Goal: Transaction & Acquisition: Purchase product/service

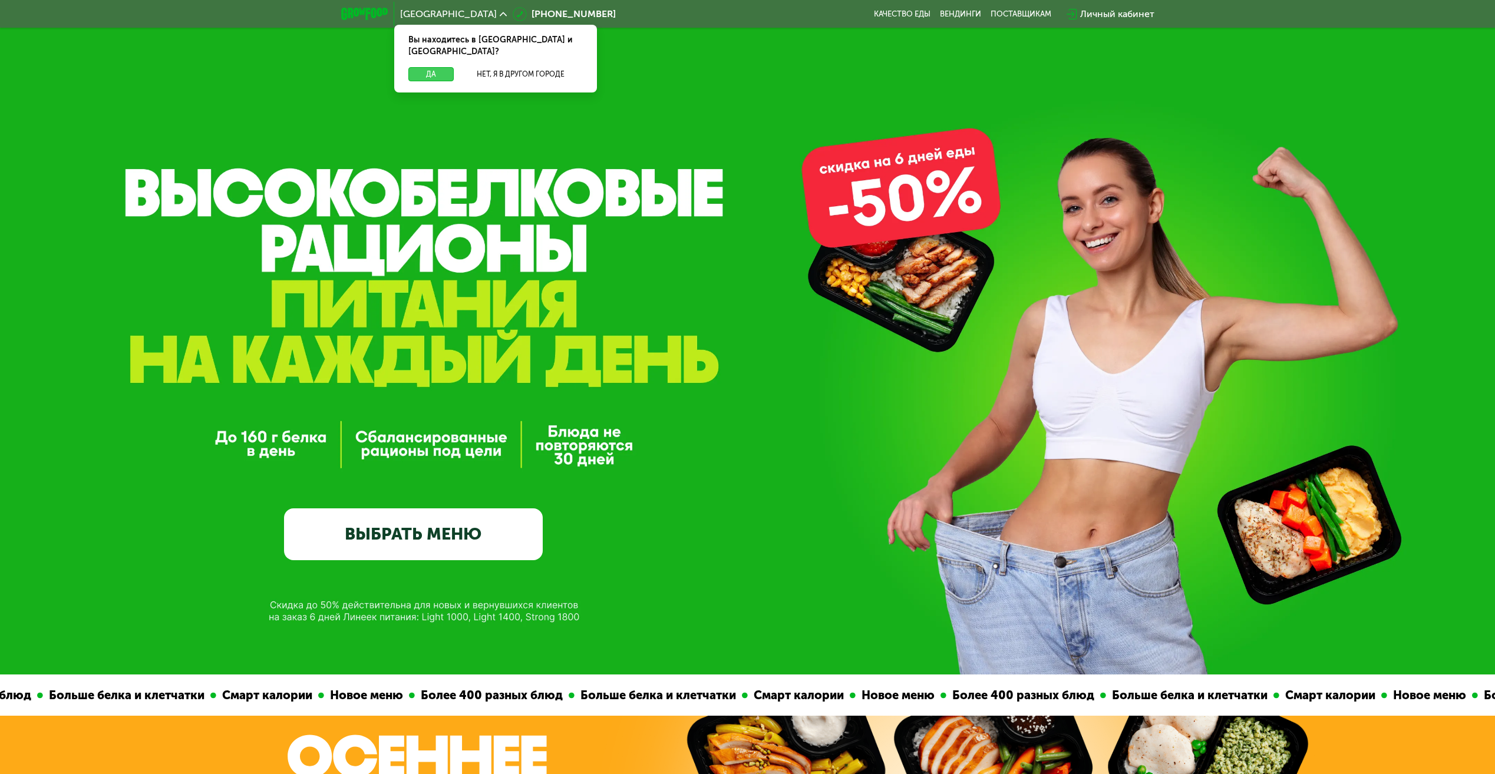
click at [424, 67] on button "Да" at bounding box center [430, 74] width 45 height 14
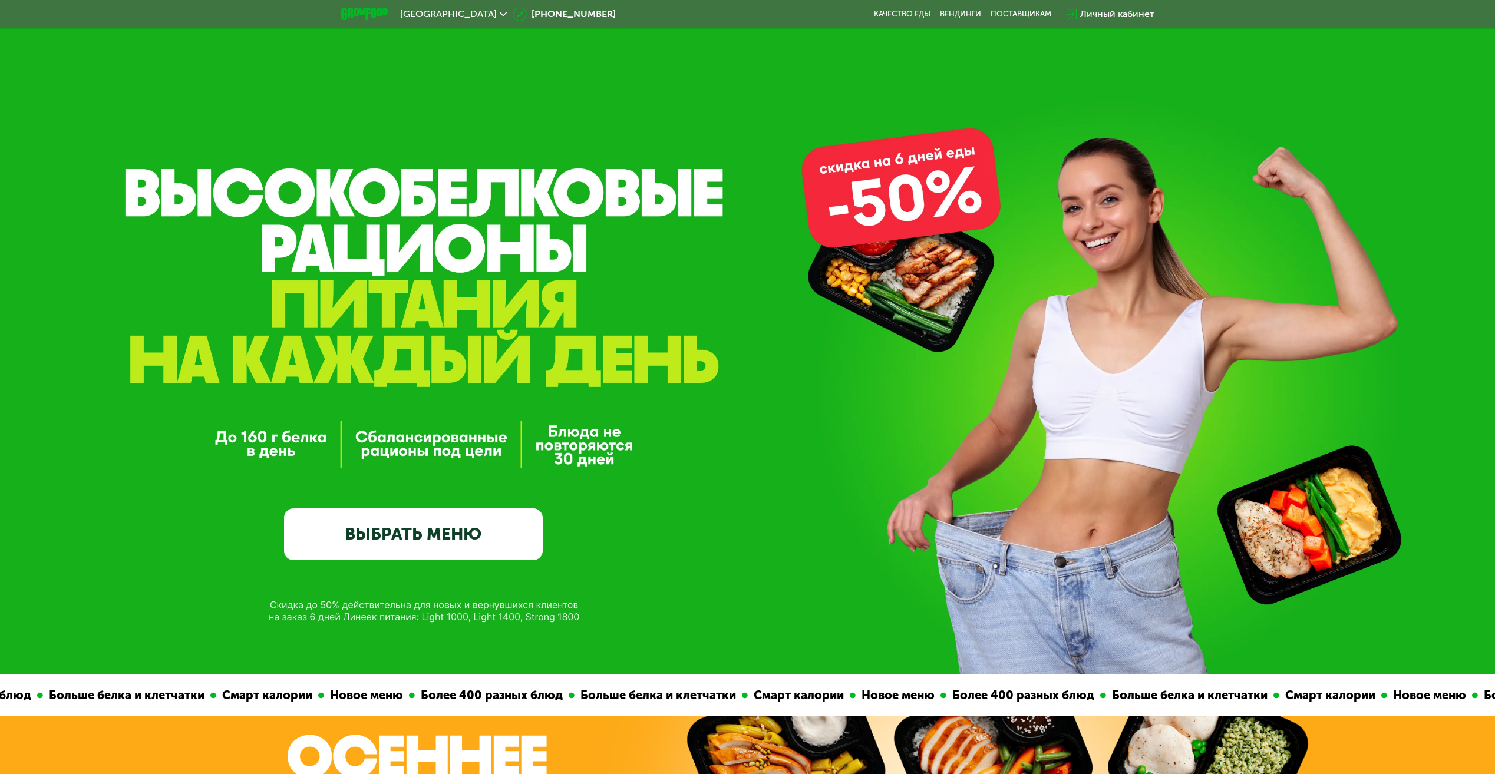
click at [412, 546] on link "ВЫБРАТЬ МЕНЮ" at bounding box center [413, 535] width 259 height 52
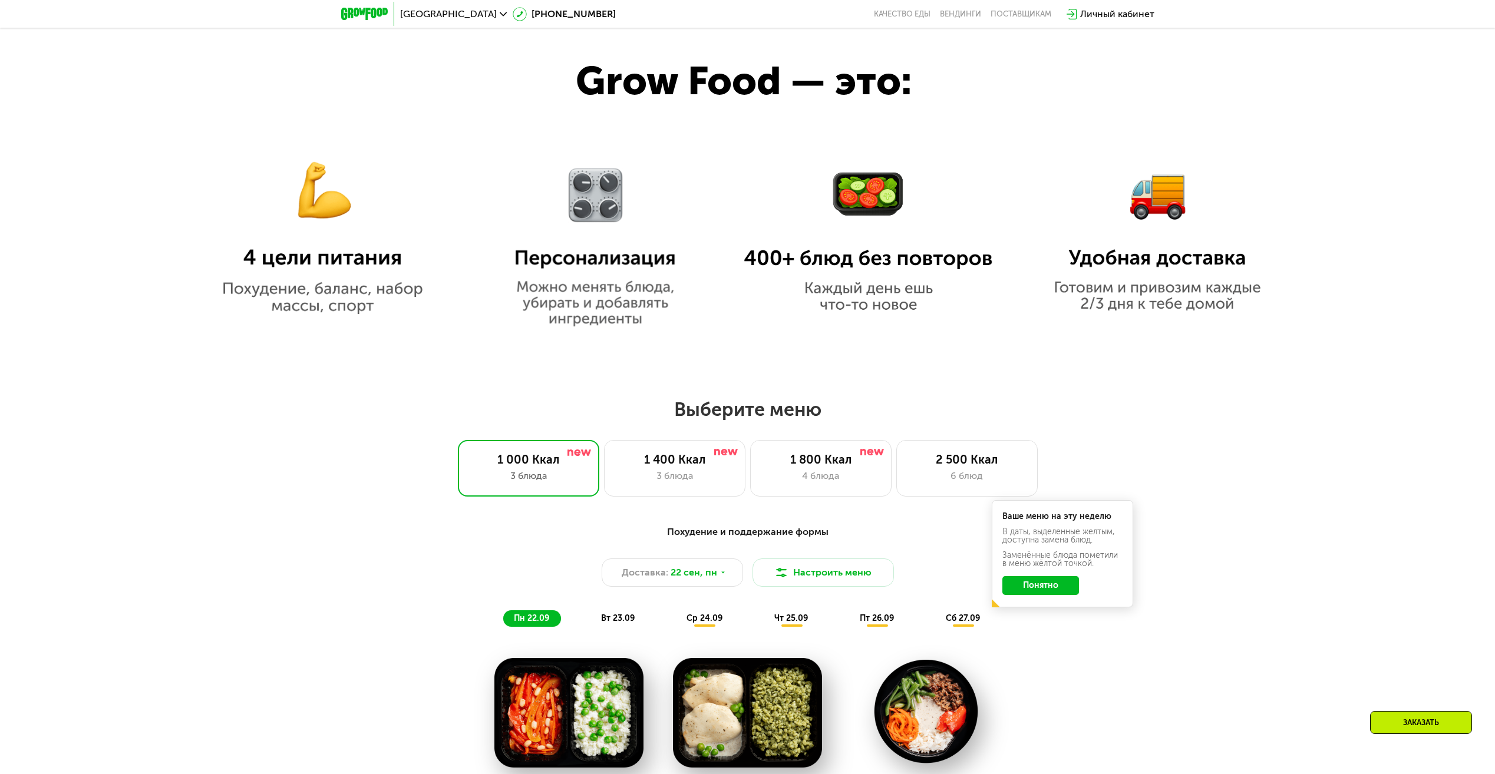
scroll to position [943, 0]
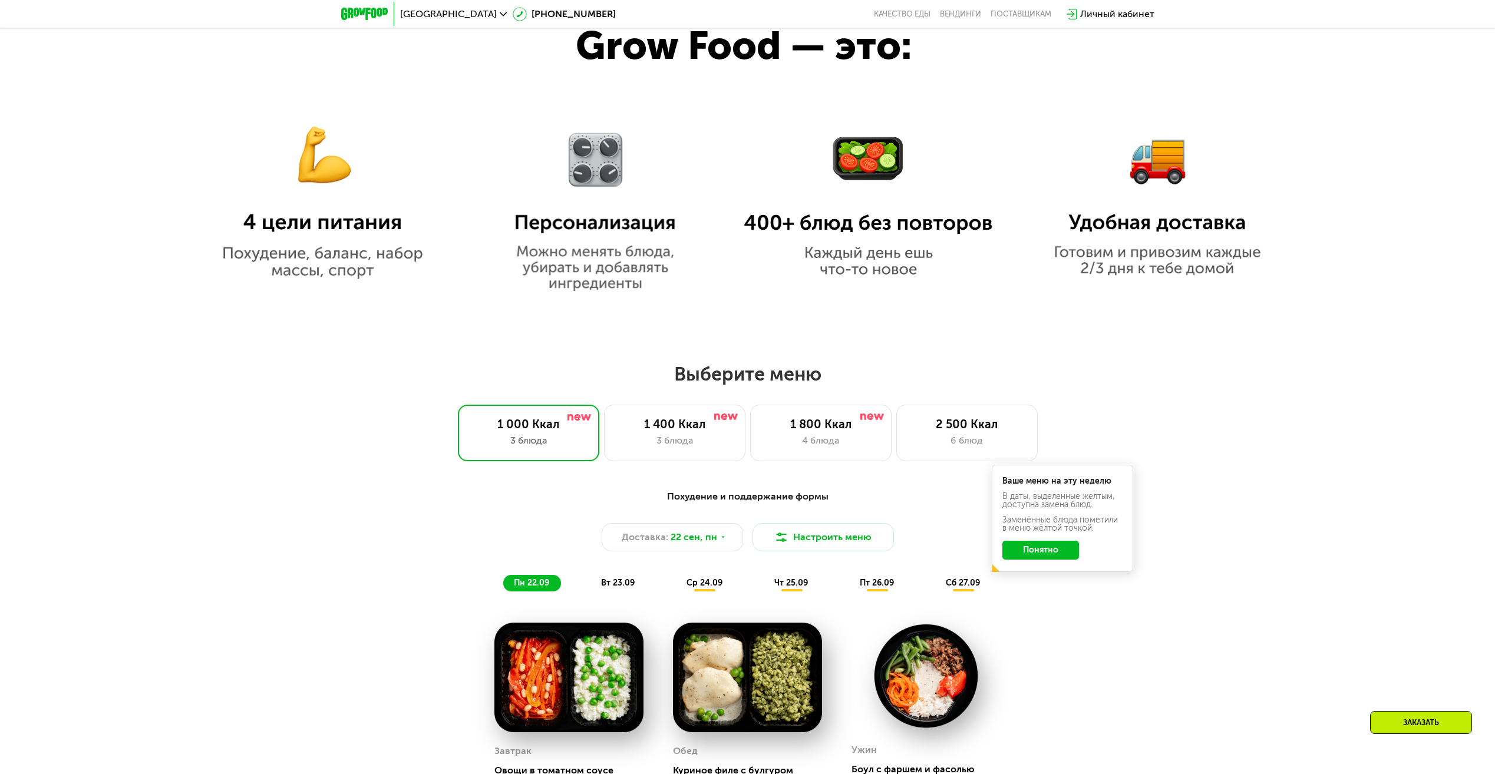
click at [1049, 557] on button "Понятно" at bounding box center [1041, 550] width 77 height 19
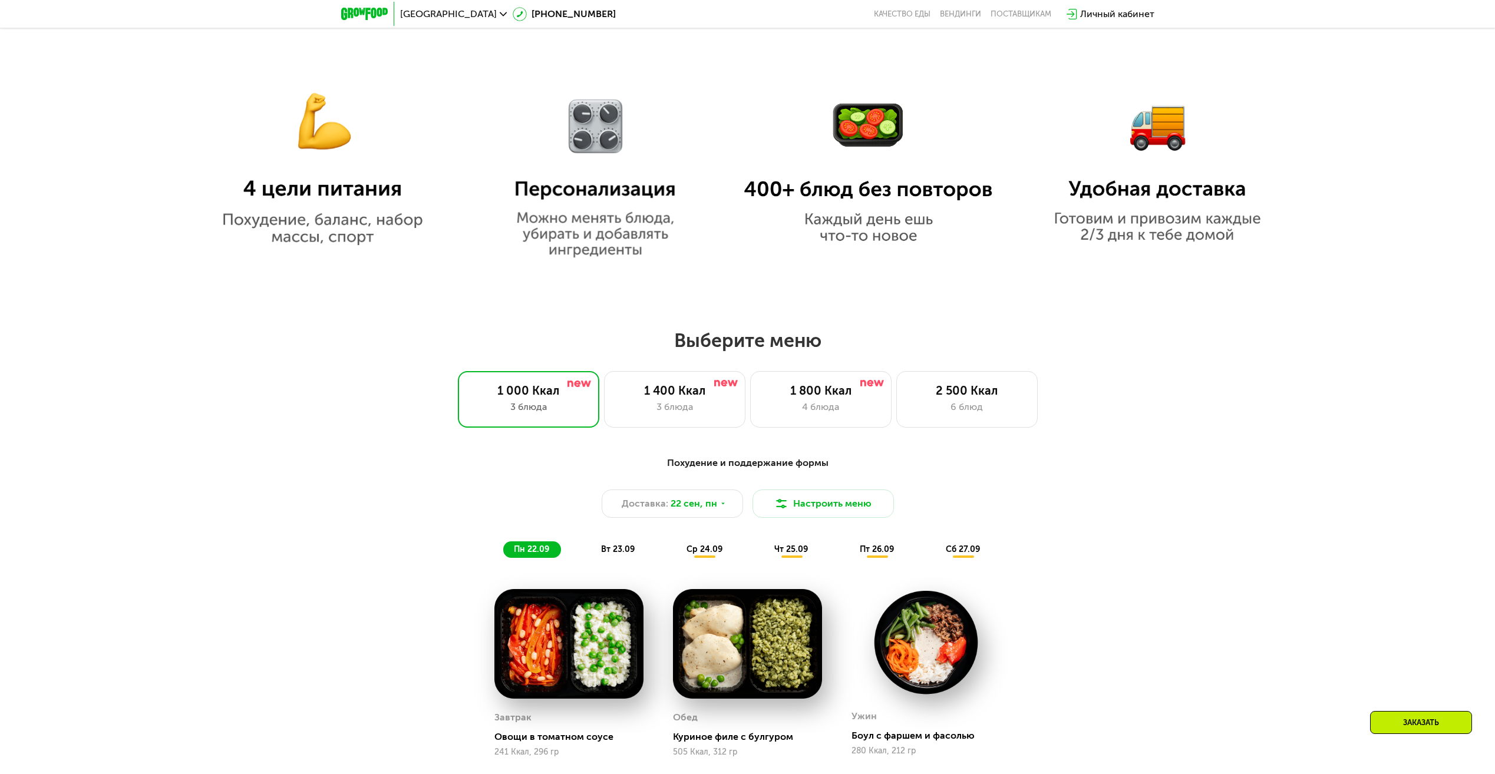
scroll to position [950, 0]
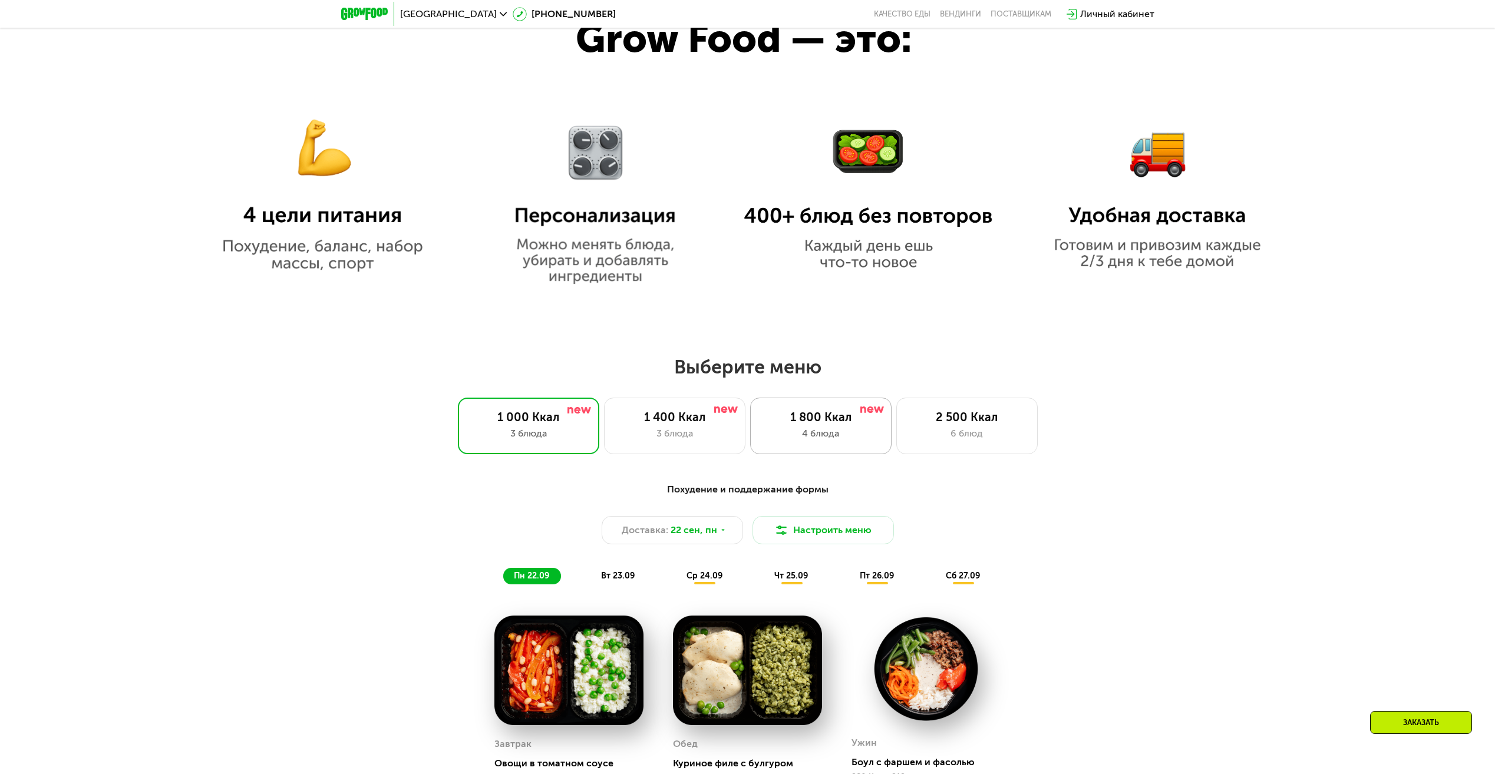
click at [832, 436] on div "4 блюда" at bounding box center [821, 434] width 117 height 14
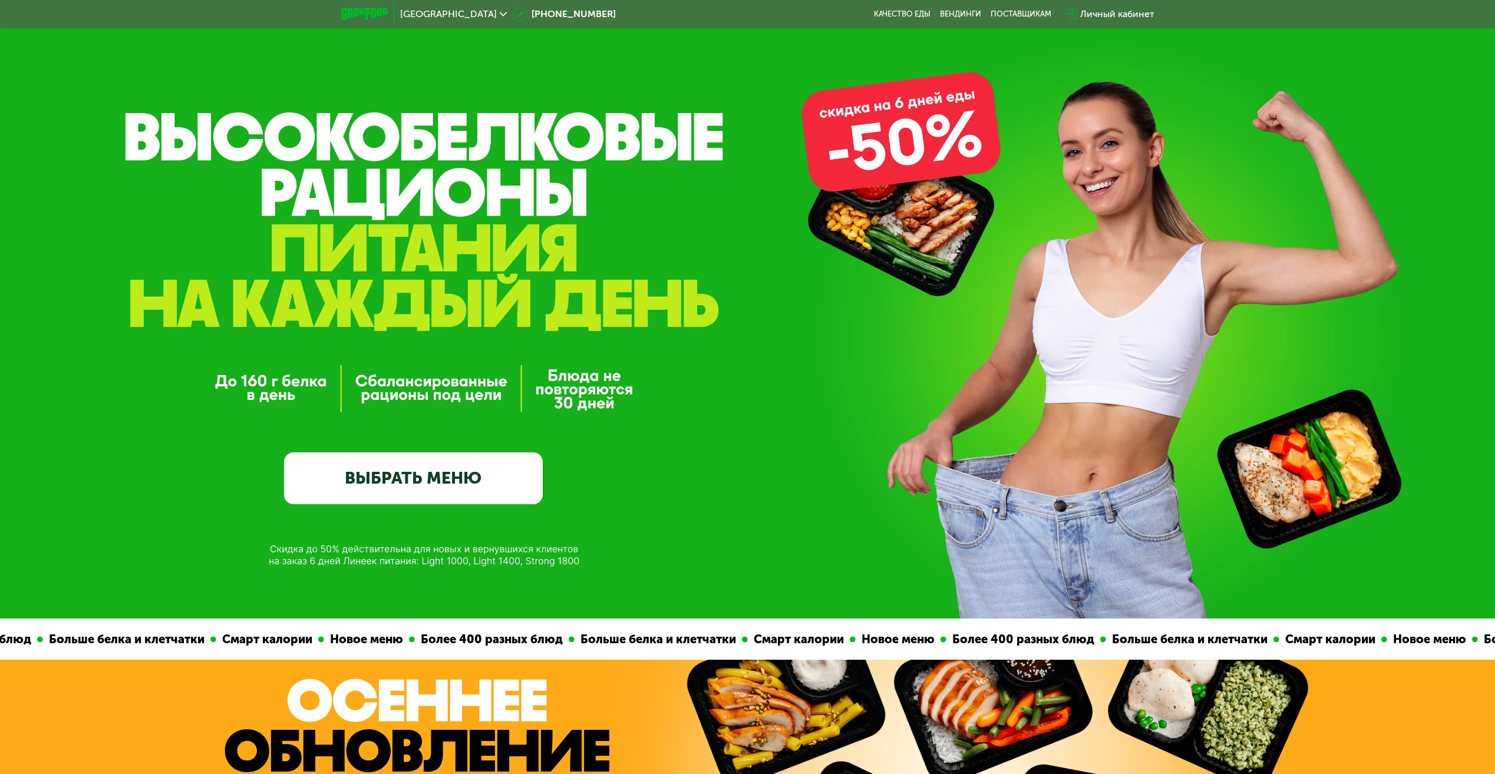
scroll to position [0, 0]
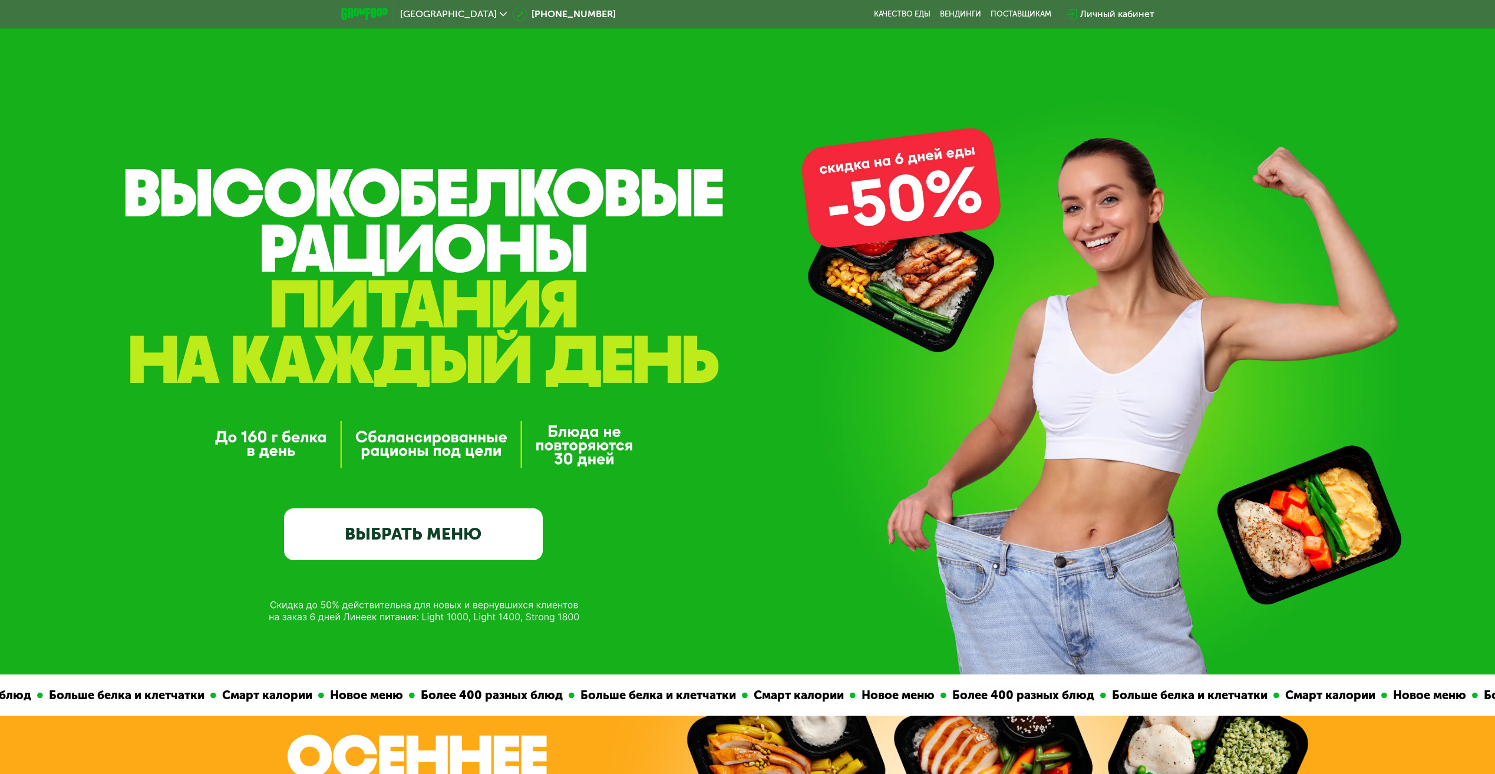
click at [490, 526] on link "ВЫБРАТЬ МЕНЮ" at bounding box center [413, 535] width 259 height 52
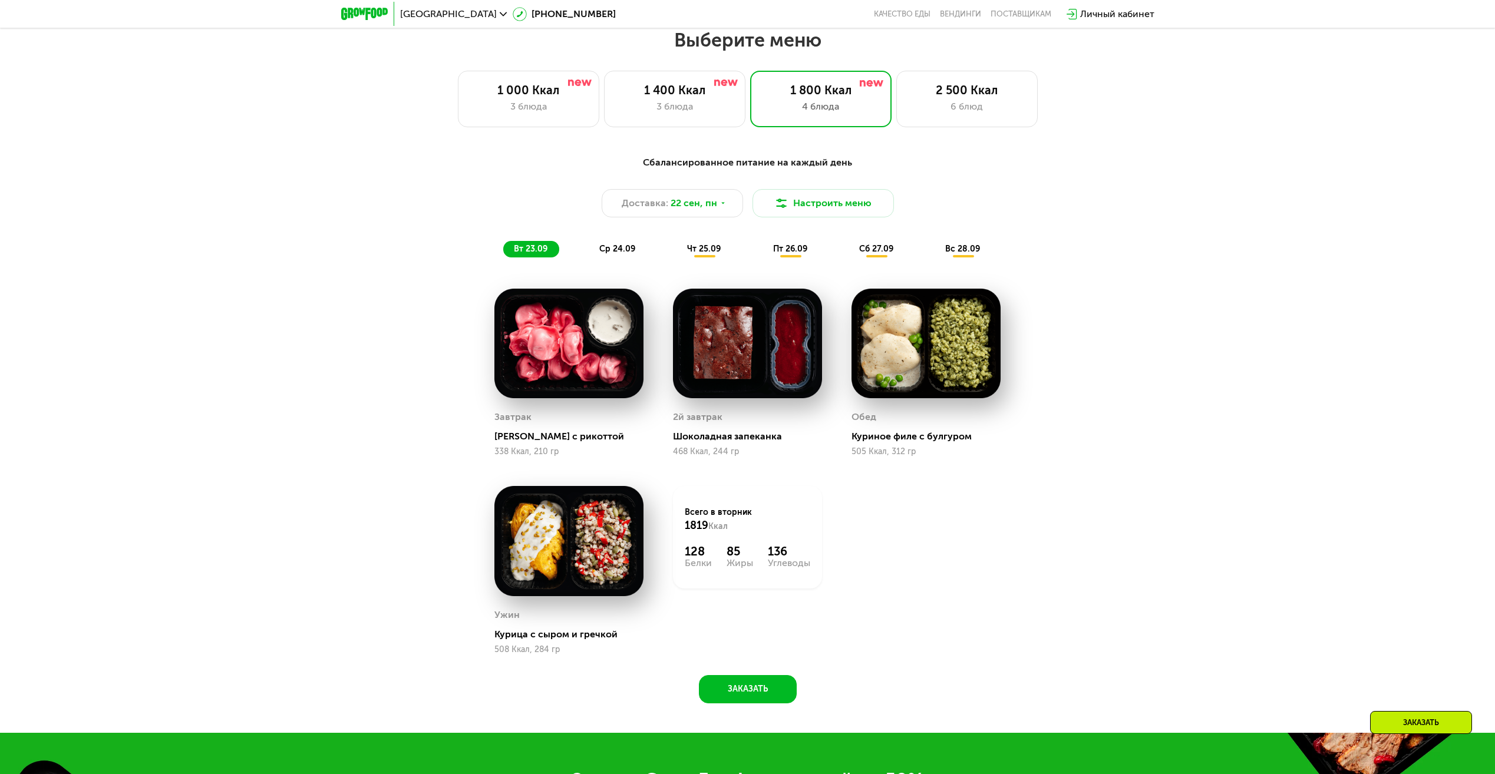
scroll to position [1282, 0]
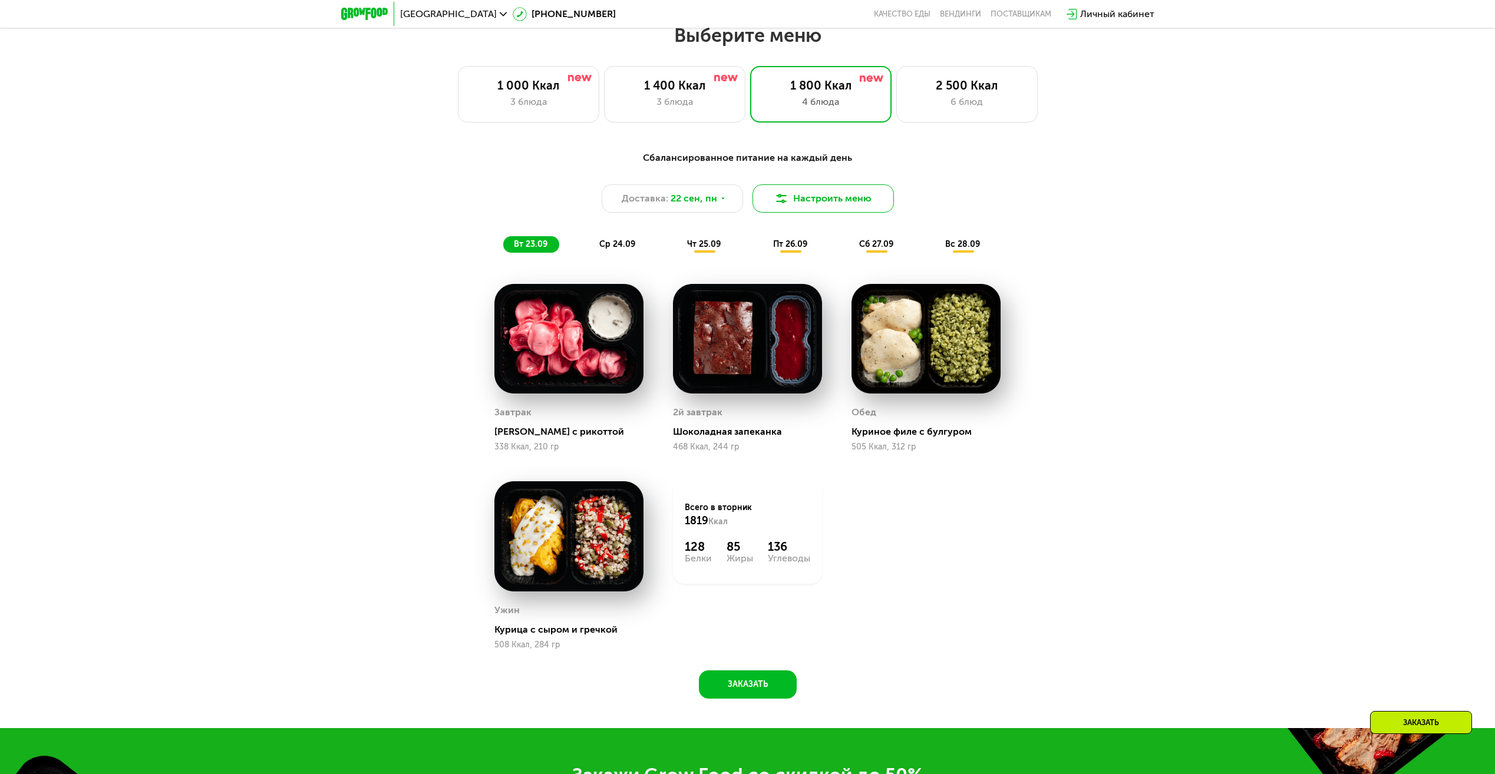
click at [817, 209] on button "Настроить меню" at bounding box center [823, 198] width 141 height 28
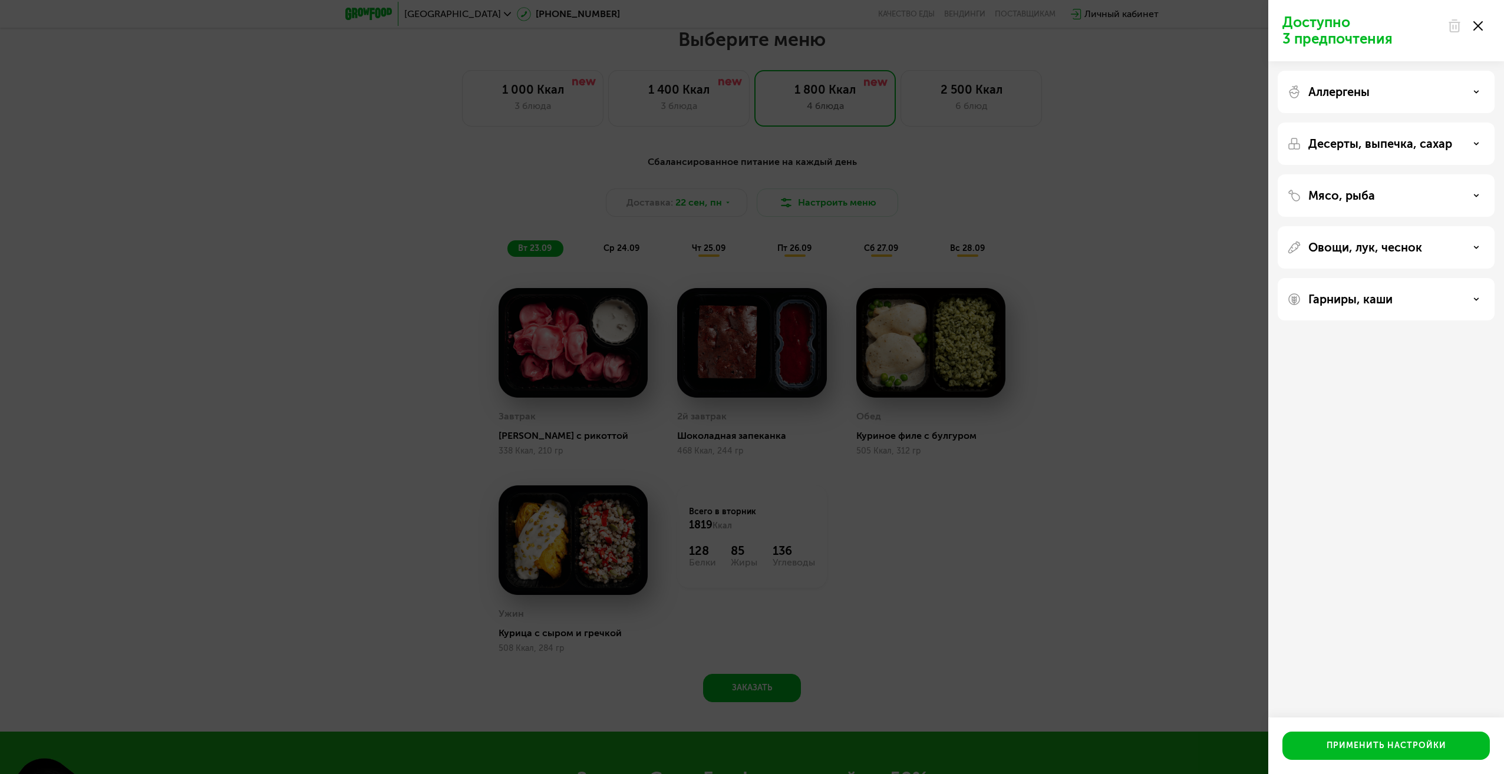
click at [1481, 27] on icon at bounding box center [1477, 25] width 9 height 9
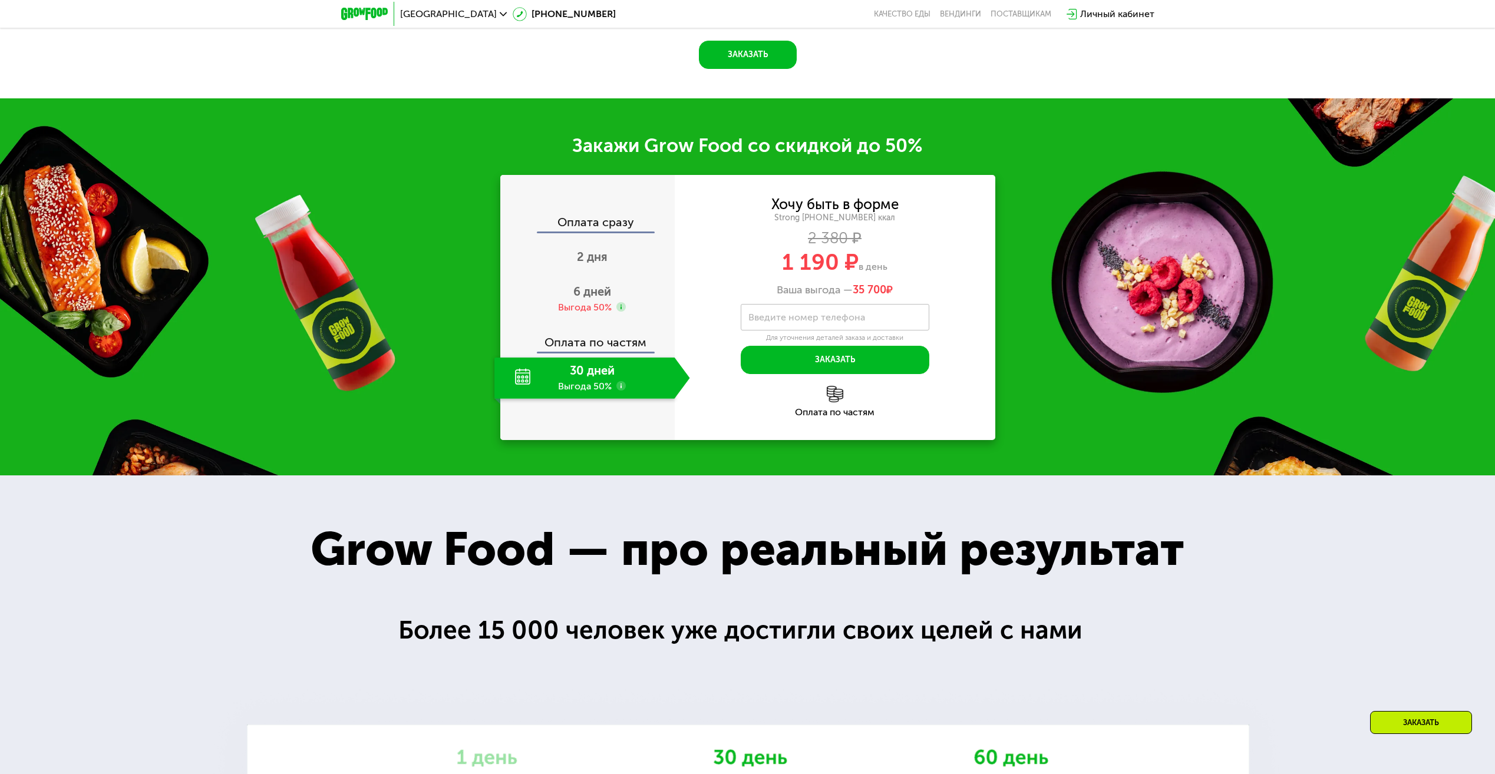
scroll to position [2107, 0]
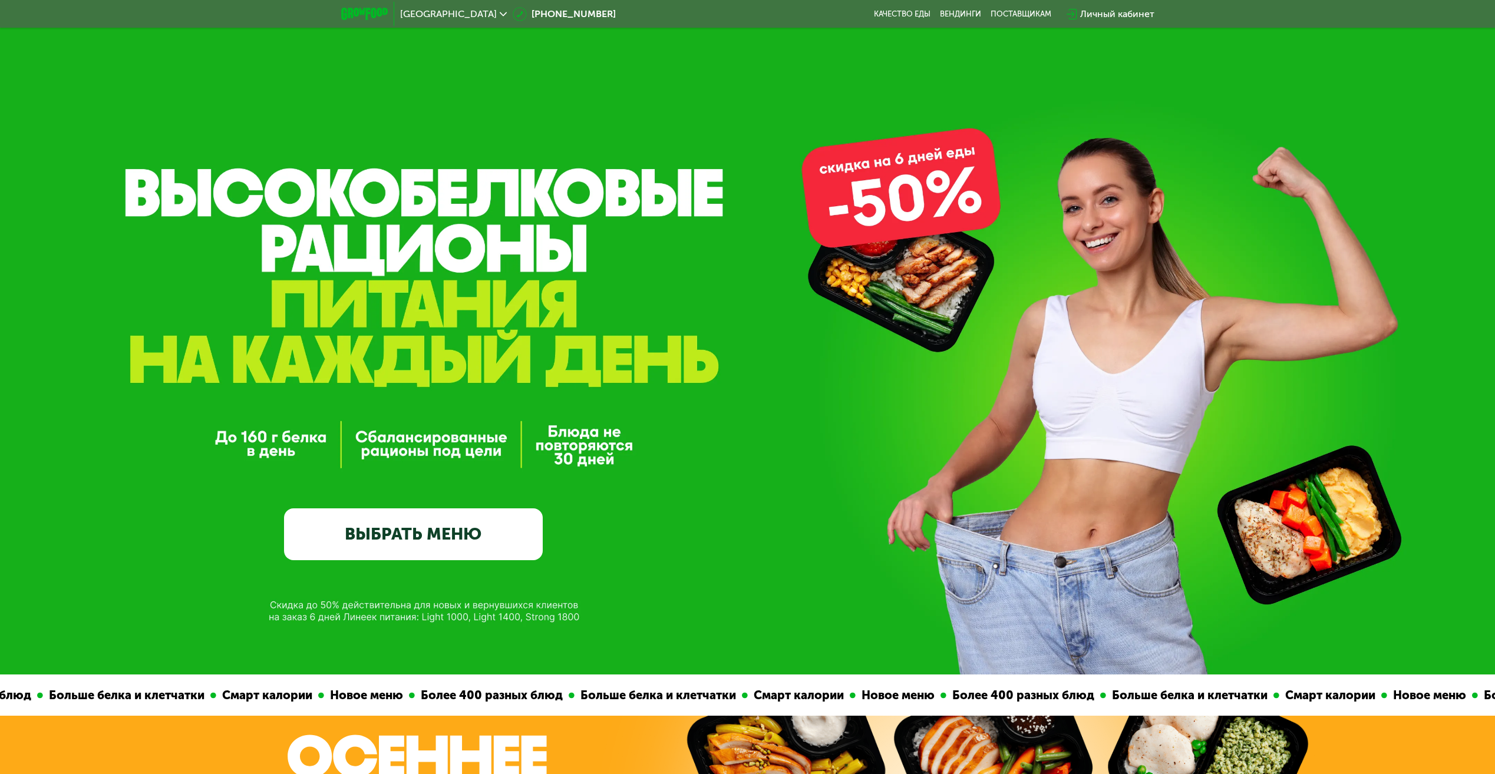
click at [384, 544] on link "ВЫБРАТЬ МЕНЮ" at bounding box center [413, 535] width 259 height 52
click at [434, 545] on link "ВЫБРАТЬ МЕНЮ" at bounding box center [413, 535] width 259 height 52
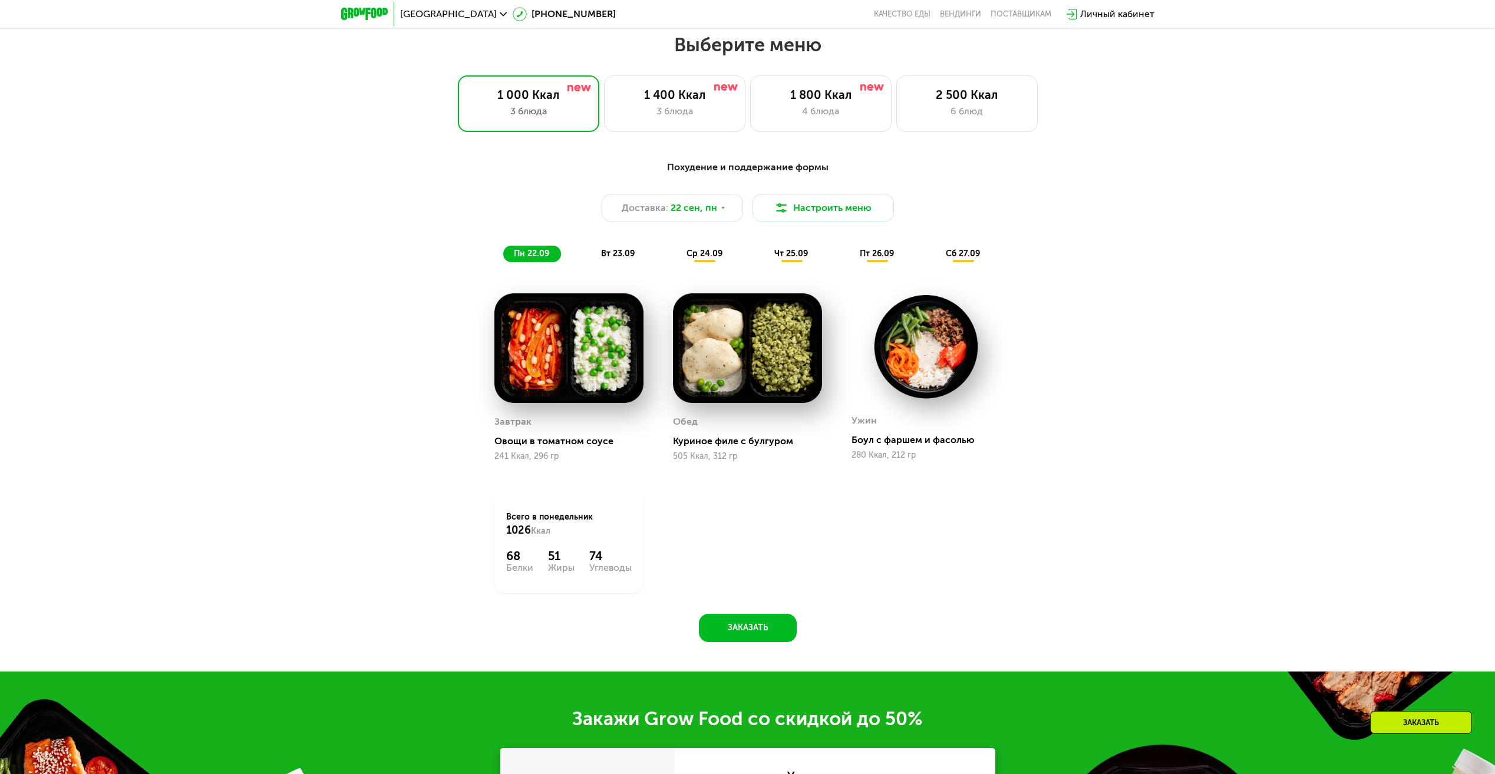
scroll to position [1105, 0]
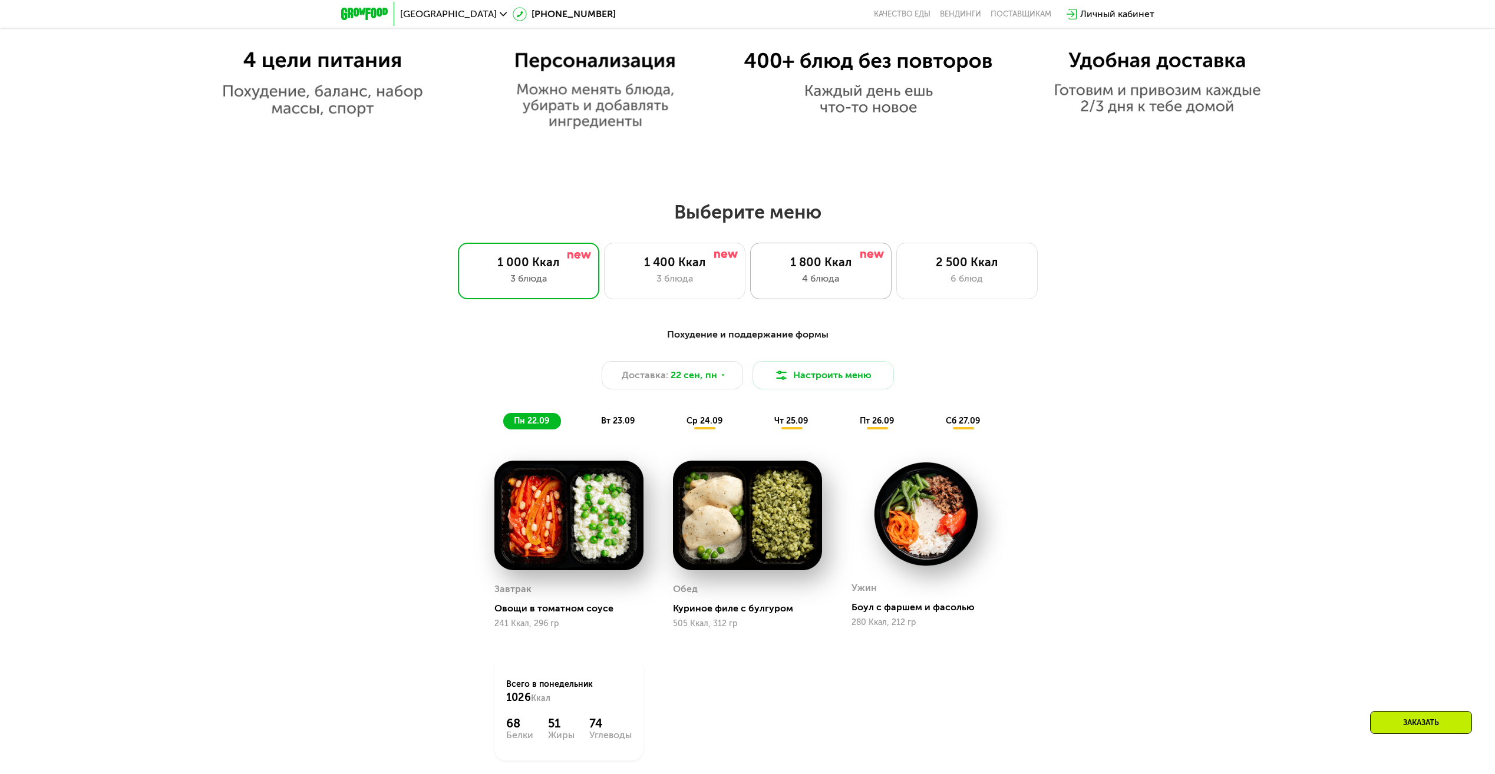
click at [854, 262] on div "1 800 Ккал" at bounding box center [821, 262] width 117 height 14
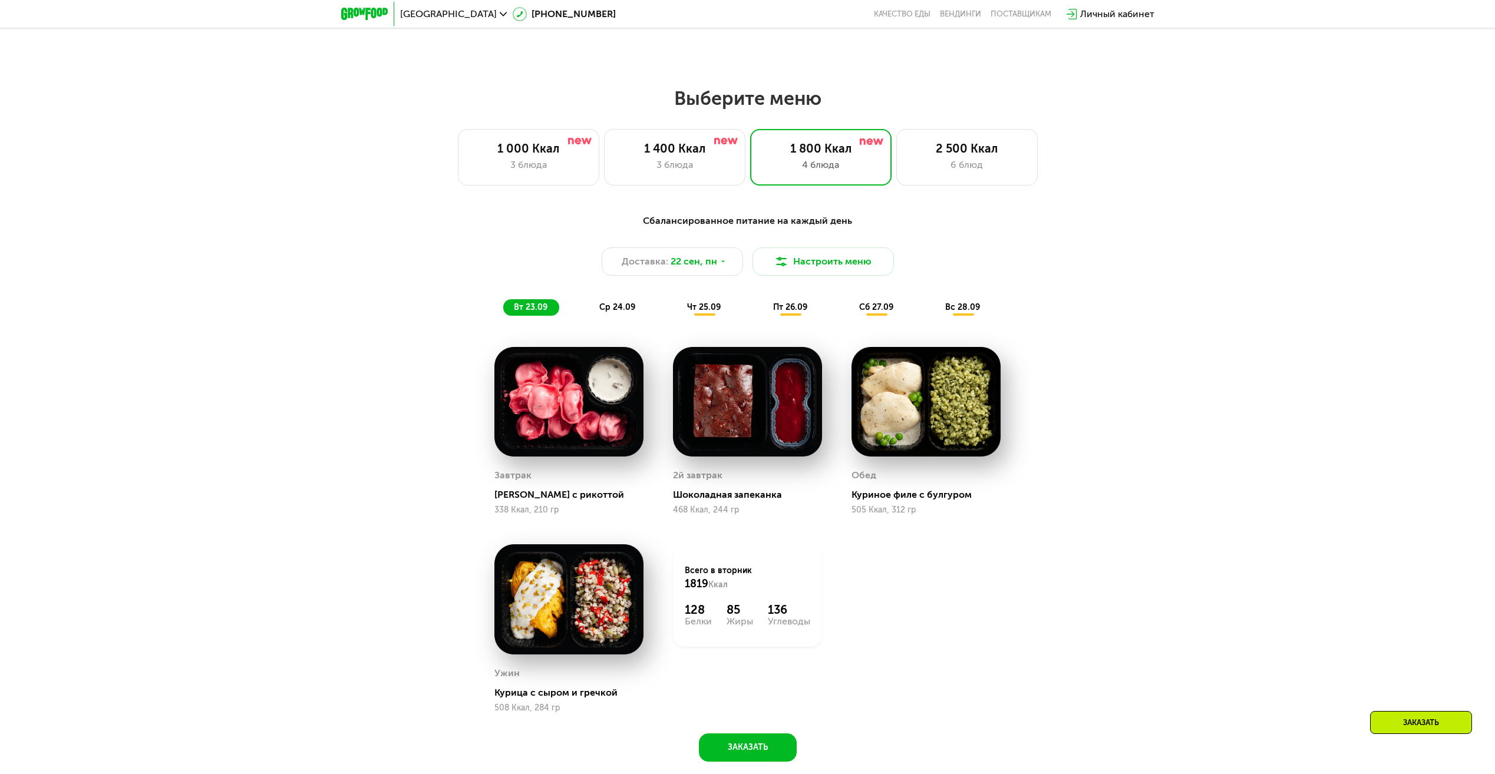
scroll to position [1223, 0]
